Goal: Task Accomplishment & Management: Use online tool/utility

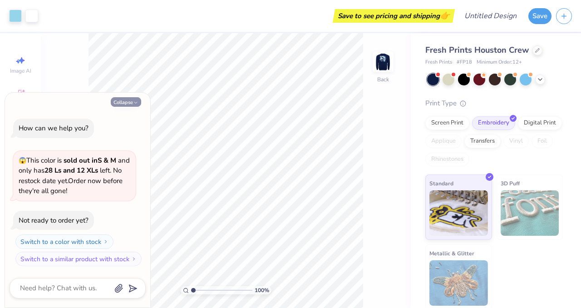
click at [128, 103] on button "Collapse" at bounding box center [126, 102] width 30 height 10
type textarea "x"
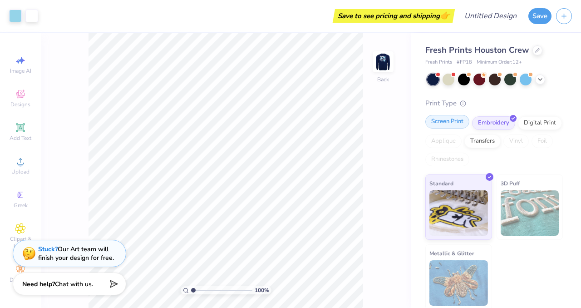
click at [449, 121] on div "Screen Print" at bounding box center [447, 122] width 44 height 14
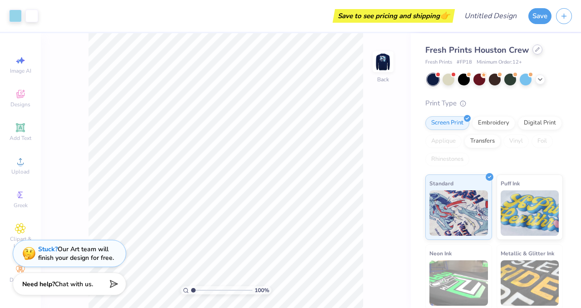
click at [537, 49] on icon at bounding box center [537, 49] width 5 height 5
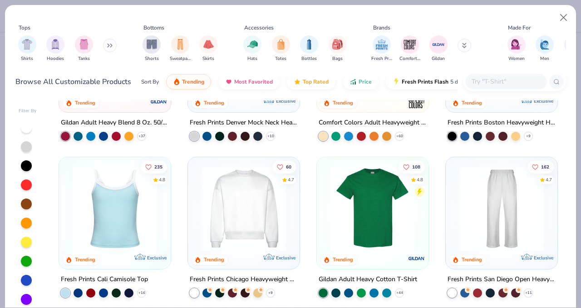
scroll to position [44, 0]
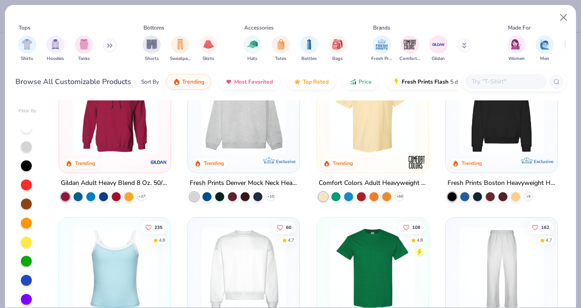
click at [253, 121] on img at bounding box center [243, 112] width 93 height 84
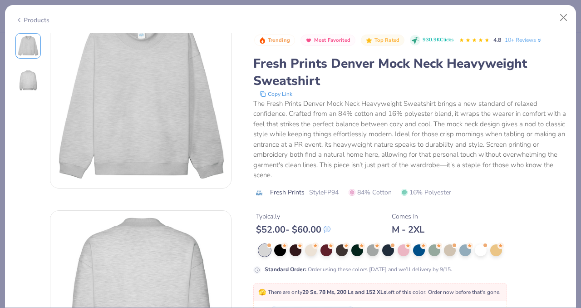
scroll to position [29, 0]
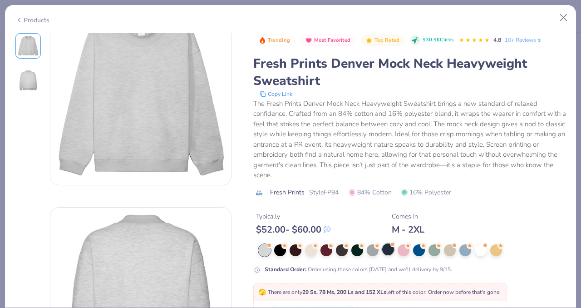
click at [385, 248] on div at bounding box center [388, 249] width 12 height 12
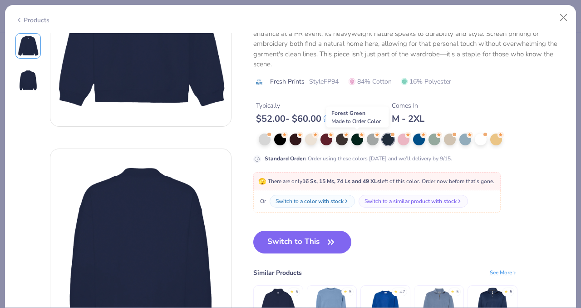
scroll to position [147, 0]
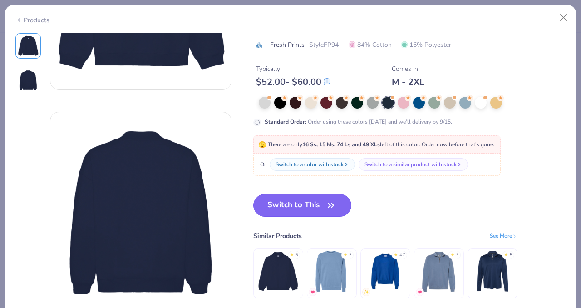
click at [320, 201] on button "Switch to This" at bounding box center [302, 205] width 98 height 23
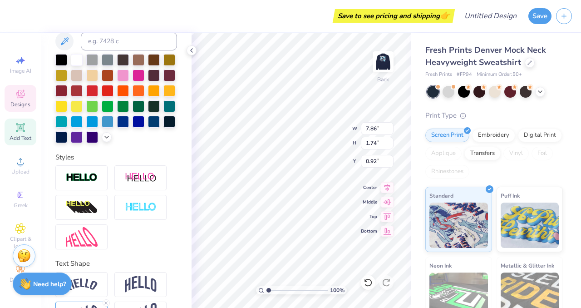
scroll to position [220, 0]
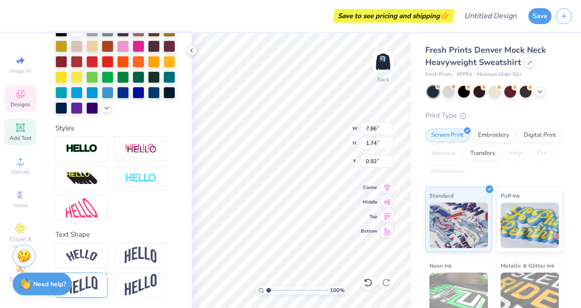
click at [19, 128] on icon at bounding box center [20, 127] width 7 height 7
type input "5.84"
type input "1.69"
type input "9.15"
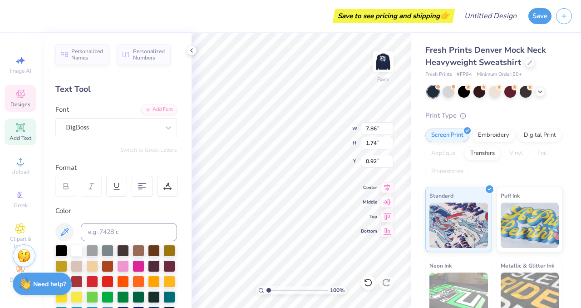
scroll to position [0, 0]
type textarea "PROMO"
type input "1.58"
type input "1.43"
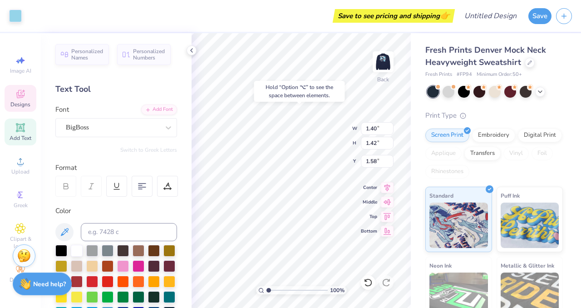
type input "1.49"
type input "0.98"
click at [373, 75] on div "Back" at bounding box center [383, 67] width 21 height 32
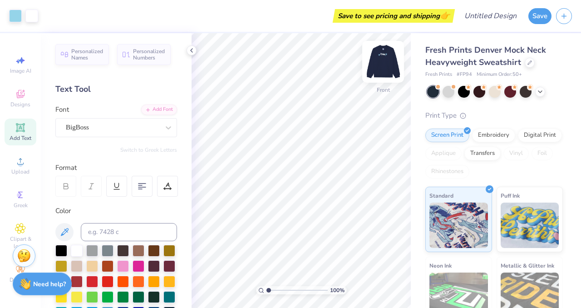
click at [384, 56] on img at bounding box center [383, 62] width 36 height 36
click at [380, 70] on img at bounding box center [383, 62] width 18 height 18
click at [383, 59] on img at bounding box center [383, 62] width 36 height 36
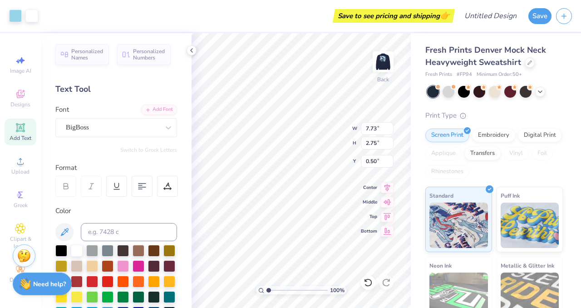
type input "4.73"
type input "1.69"
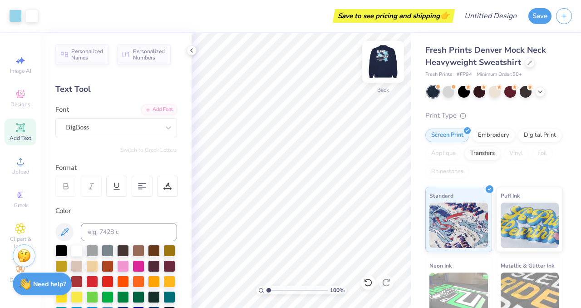
click at [384, 60] on img at bounding box center [383, 62] width 36 height 36
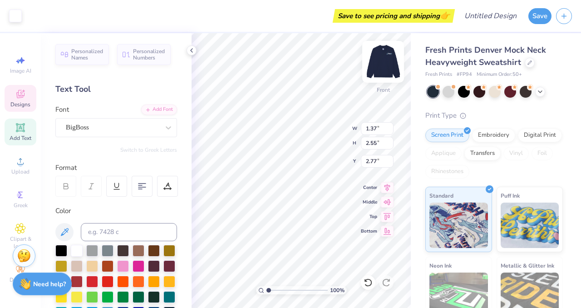
type input "1.37"
type input "2.55"
type input "2.77"
type input "1.53"
type input "2.65"
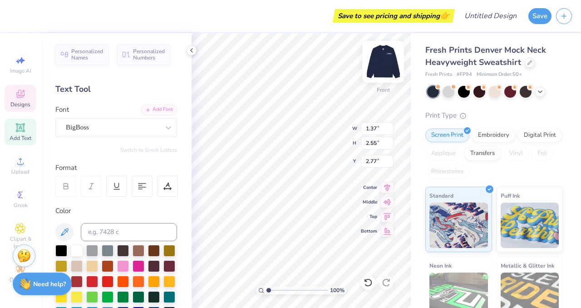
type input "2.83"
type input "1.91"
type input "2.66"
type input "2.47"
type input "1.50"
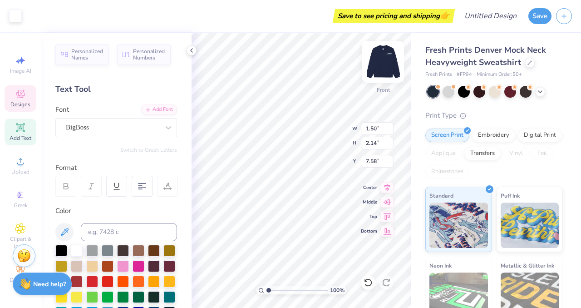
type input "2.14"
type input "7.58"
type textarea "P"
type input "1.44"
type input "2.09"
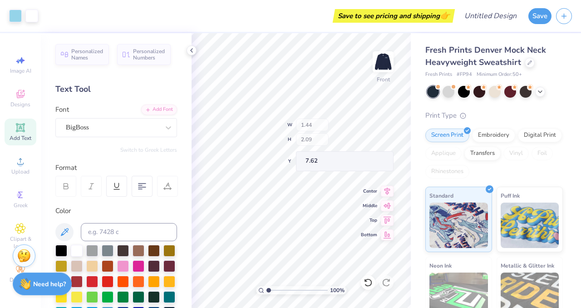
type input "7.51"
type input "1.03"
type input "1.99"
type input "7.13"
type textarea "P"
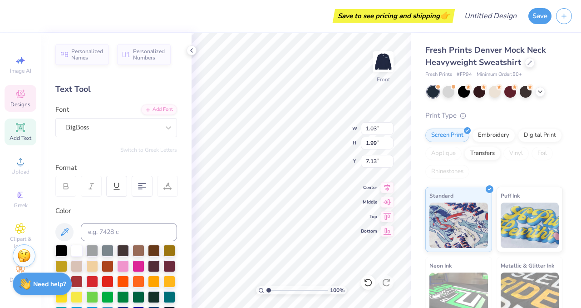
type input "1.15"
type input "2.00"
type input "6.73"
type textarea "R"
type input "5.18"
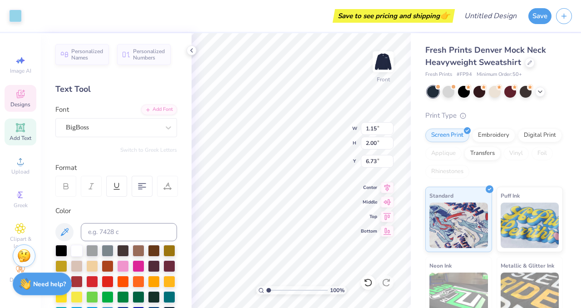
type input "5.05"
type input "3.00"
type input "1.16"
type input "1.99"
type input "6.73"
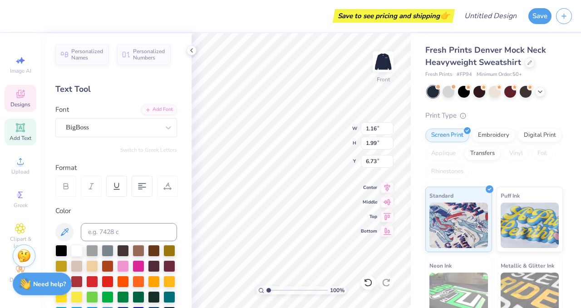
type input "0.85"
type input "1.96"
type input "6.74"
type input "0.85"
type input "1.96"
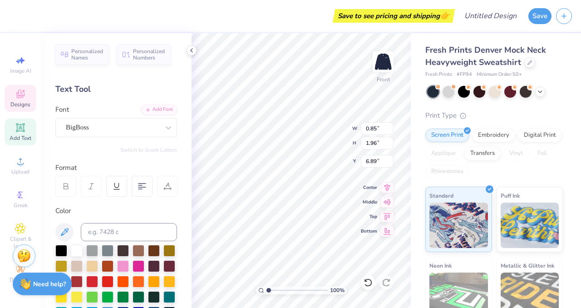
type input "6.89"
type input "1.16"
type input "1.99"
type input "6.74"
type input "7.13"
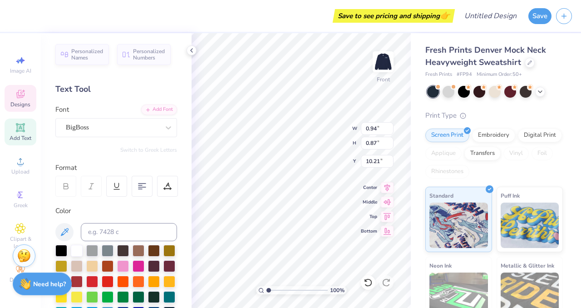
type input "0.94"
type input "0.87"
type input "10.21"
click at [382, 65] on img at bounding box center [383, 62] width 36 height 36
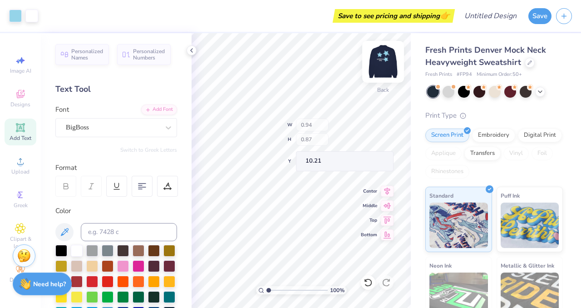
drag, startPoint x: 382, startPoint y: 65, endPoint x: 387, endPoint y: 67, distance: 5.1
click at [387, 67] on img at bounding box center [383, 62] width 36 height 36
click at [382, 66] on img at bounding box center [383, 62] width 36 height 36
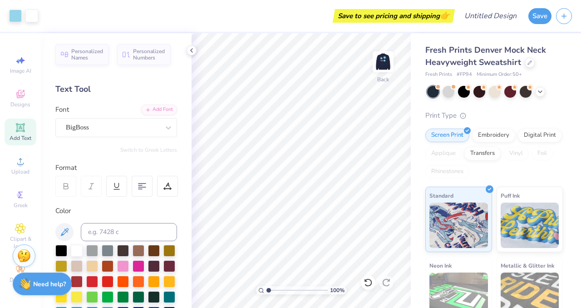
click at [385, 64] on img at bounding box center [383, 62] width 18 height 18
click at [378, 59] on img at bounding box center [383, 62] width 36 height 36
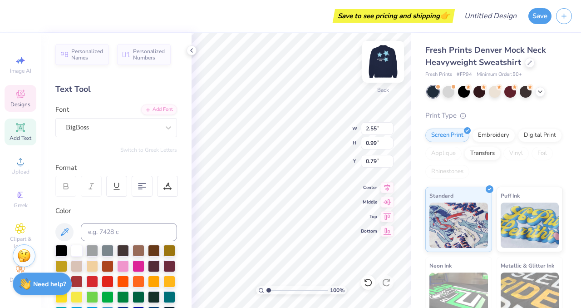
click at [382, 49] on img at bounding box center [383, 62] width 36 height 36
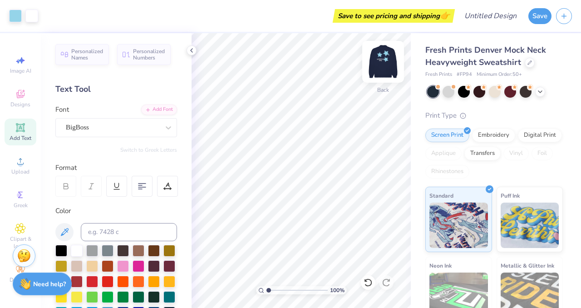
click at [388, 61] on img at bounding box center [383, 62] width 36 height 36
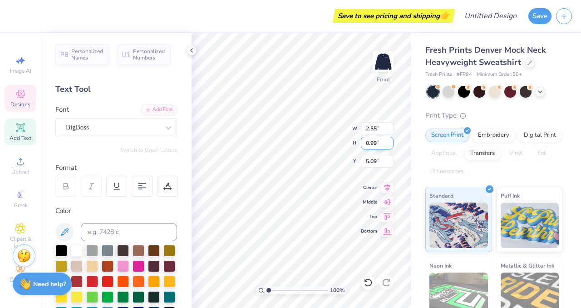
type input "5.09"
type textarea "PROMOTIONS"
type input "0.76"
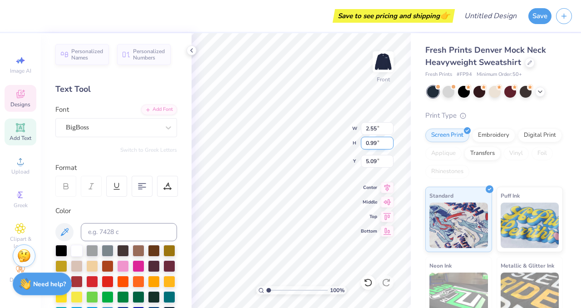
type input "0.76"
type input "6.65"
type input "7.19"
type input "10.73"
type input "2.07"
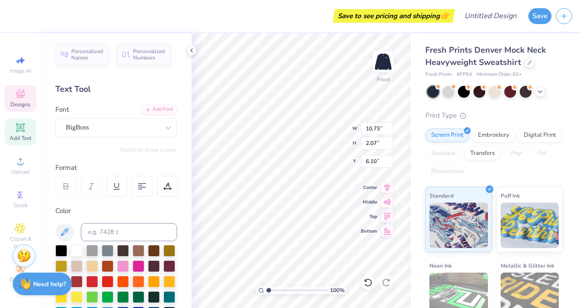
type input "6.65"
type input "6.80"
type input "7.13"
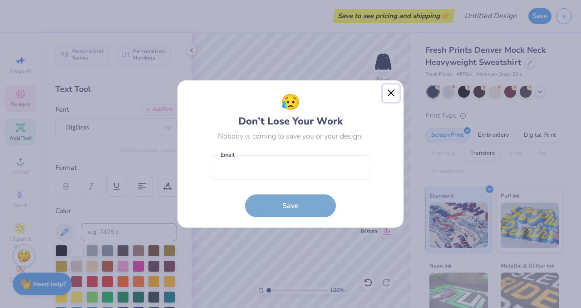
click at [392, 92] on button "Close" at bounding box center [391, 92] width 17 height 17
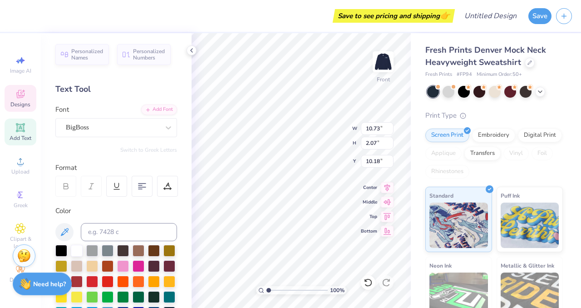
scroll to position [0, 1]
type textarea "[GEOGRAPHIC_DATA][US_STATE] EST. 1819"
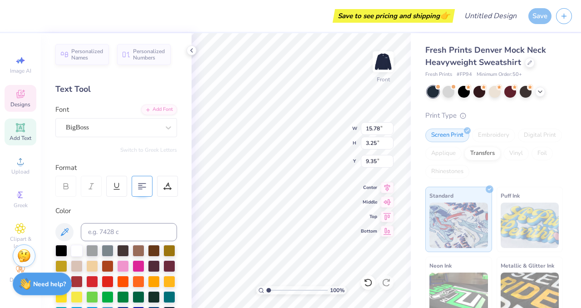
click at [143, 188] on icon at bounding box center [142, 186] width 8 height 8
type input "3.88"
type input "9.03"
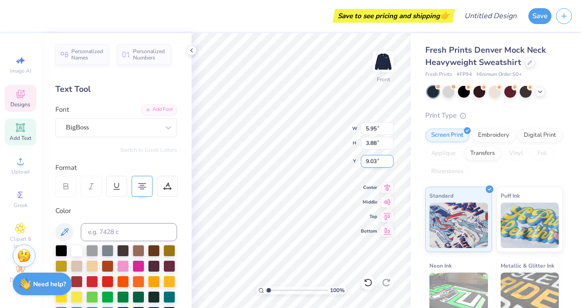
type input "5.95"
type input "1.46"
type input "6.83"
type input "1.68"
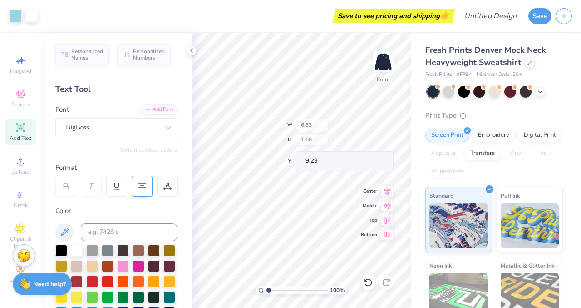
type input "9.29"
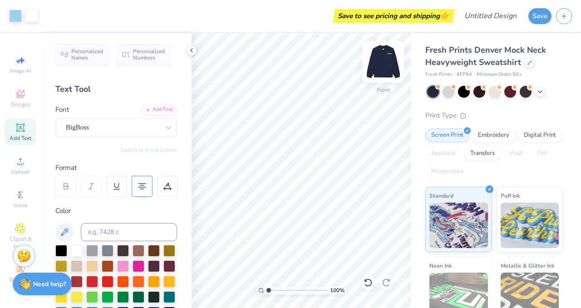
click at [382, 58] on img at bounding box center [383, 62] width 36 height 36
click at [381, 60] on img at bounding box center [383, 62] width 36 height 36
